Goal: Register for event/course

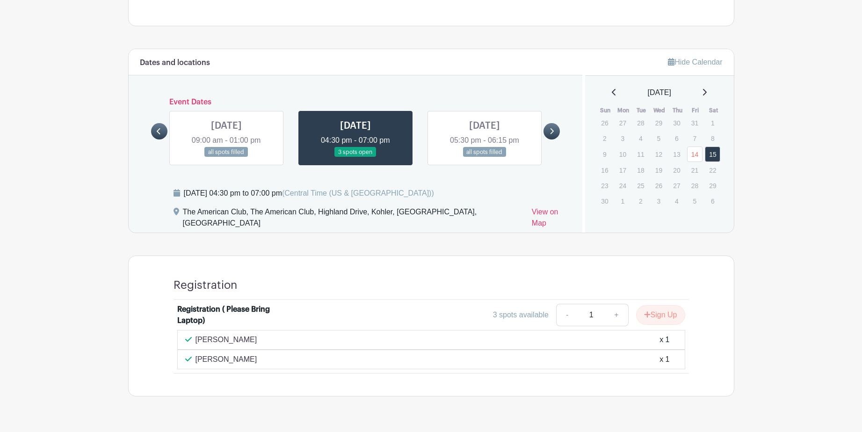
scroll to position [625, 0]
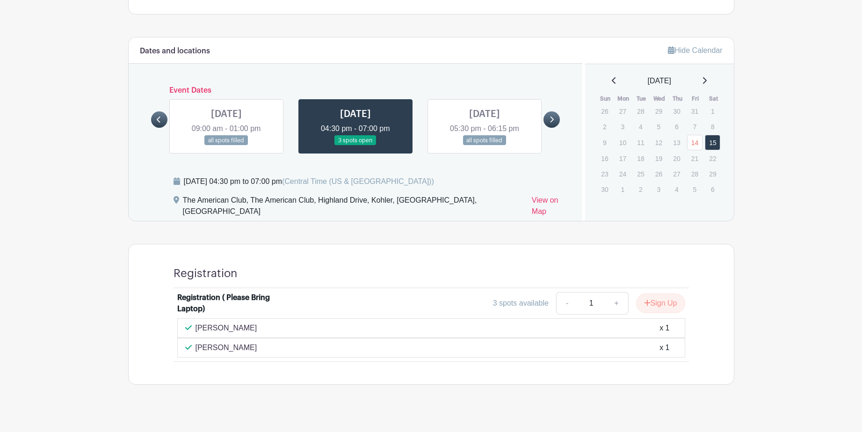
click at [485, 145] on link at bounding box center [485, 145] width 0 height 0
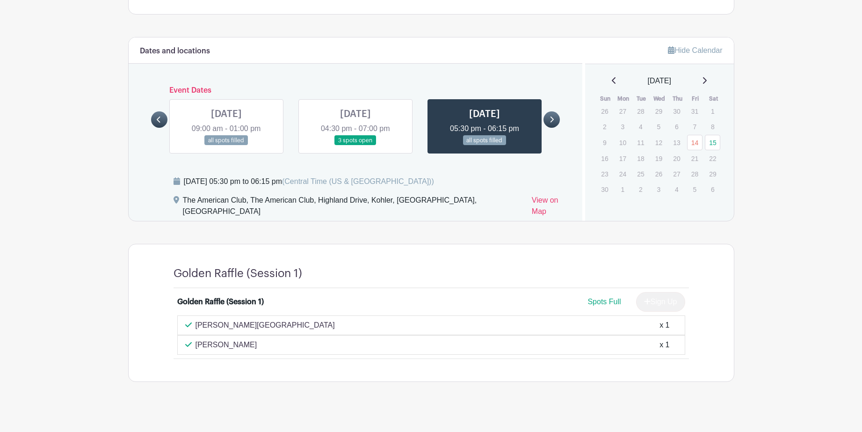
scroll to position [623, 0]
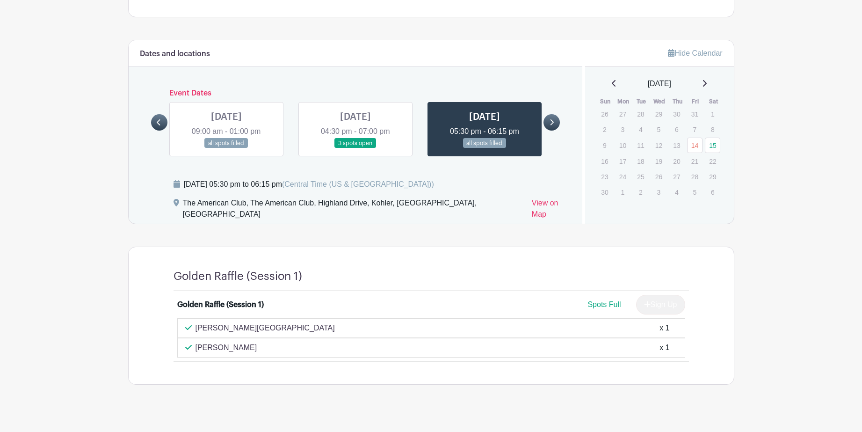
click at [356, 148] on link at bounding box center [356, 148] width 0 height 0
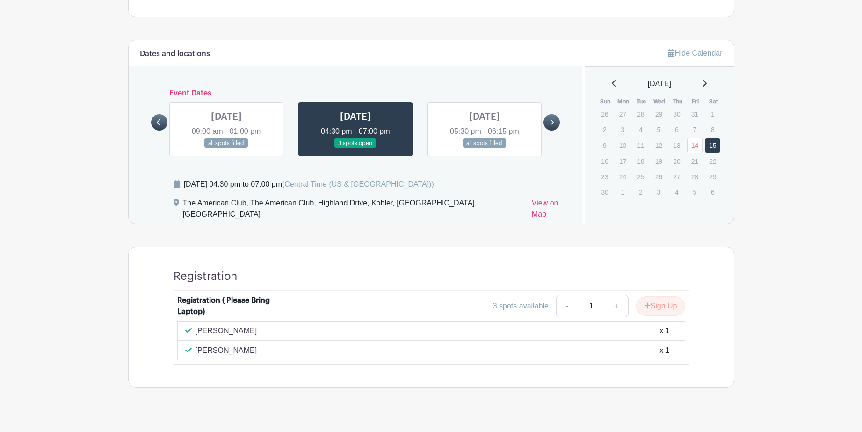
click at [485, 148] on link at bounding box center [485, 148] width 0 height 0
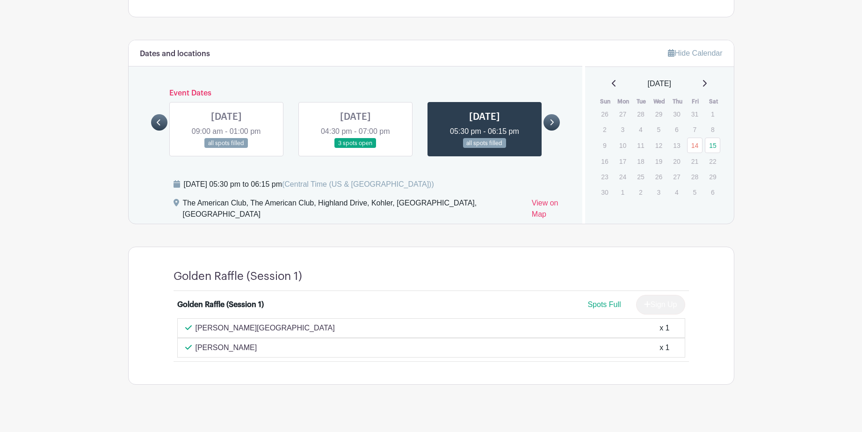
click at [226, 148] on link at bounding box center [226, 148] width 0 height 0
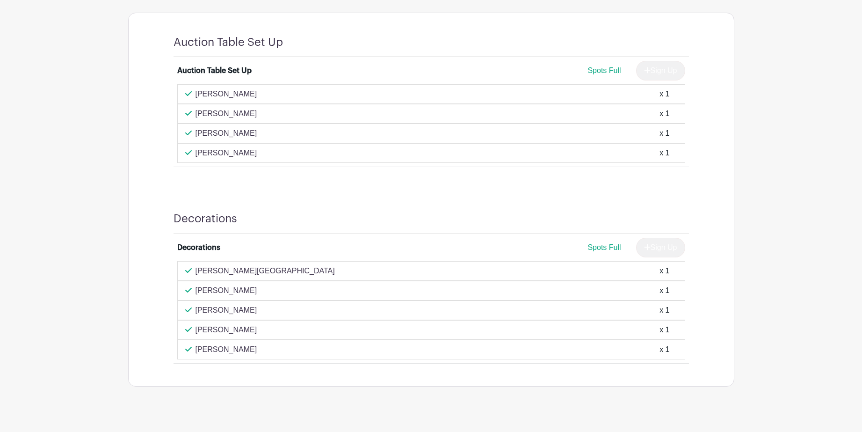
scroll to position [858, 0]
